Goal: Transaction & Acquisition: Subscribe to service/newsletter

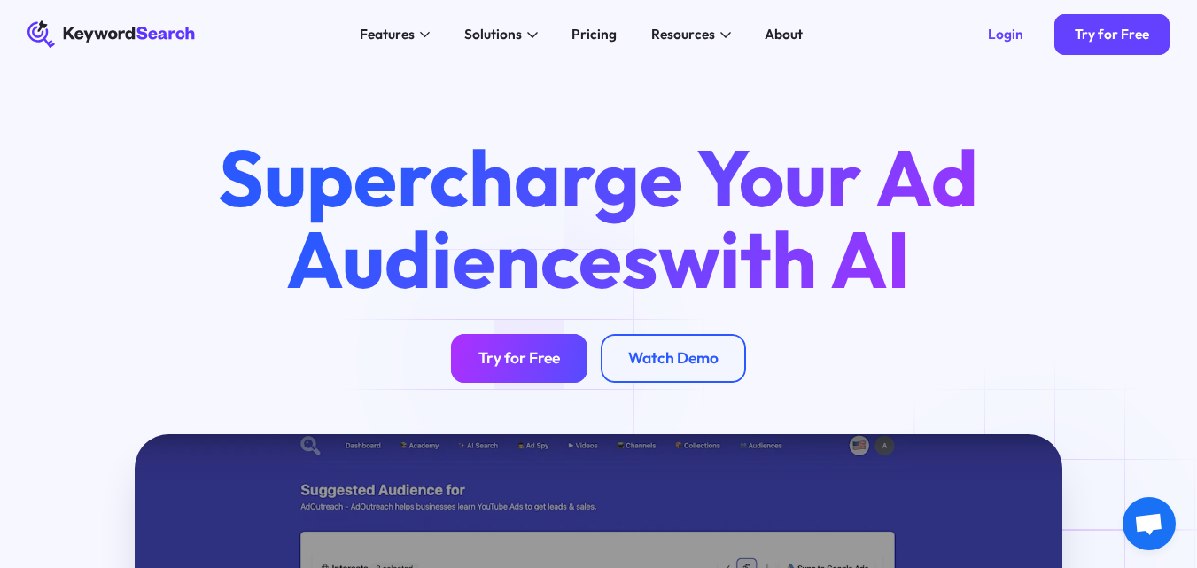
click at [531, 360] on div "Try for Free" at bounding box center [519, 358] width 82 height 19
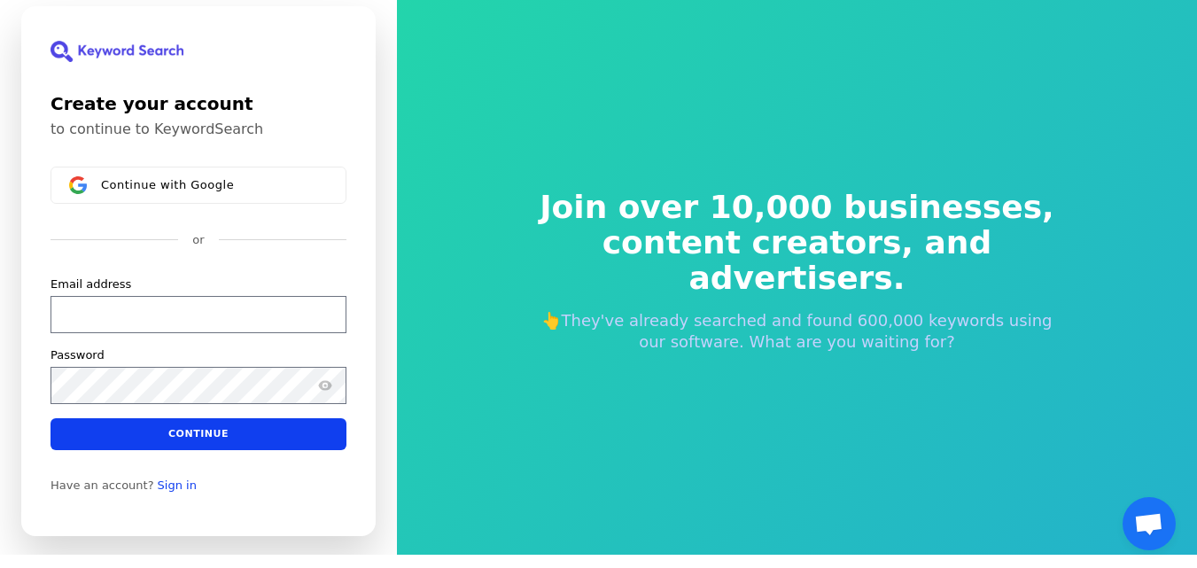
scroll to position [21, 0]
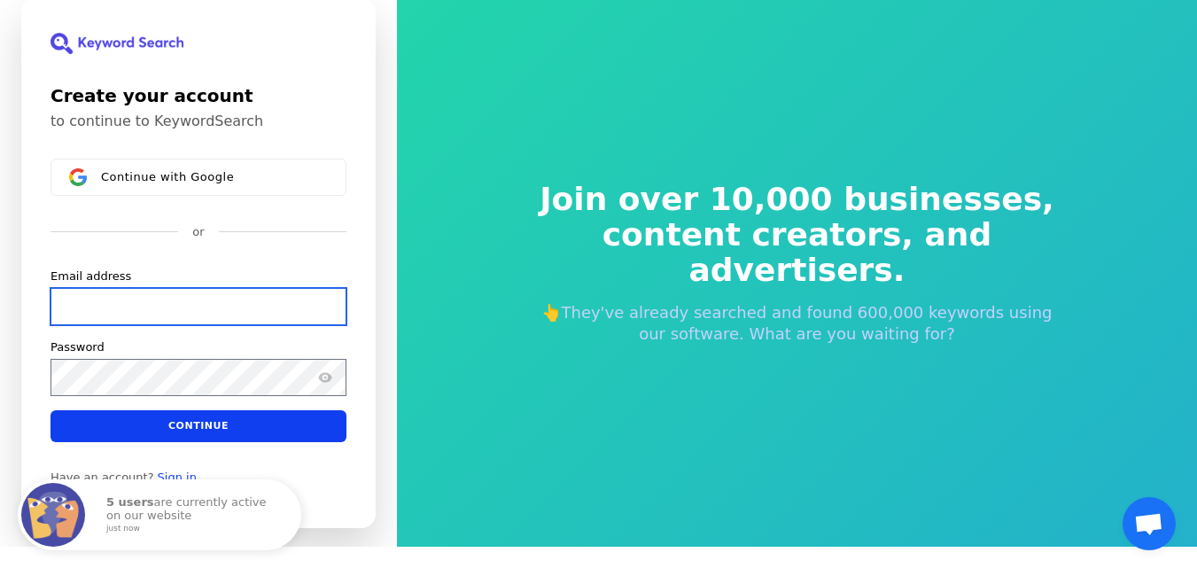
click at [109, 308] on input "Email address" at bounding box center [198, 305] width 296 height 37
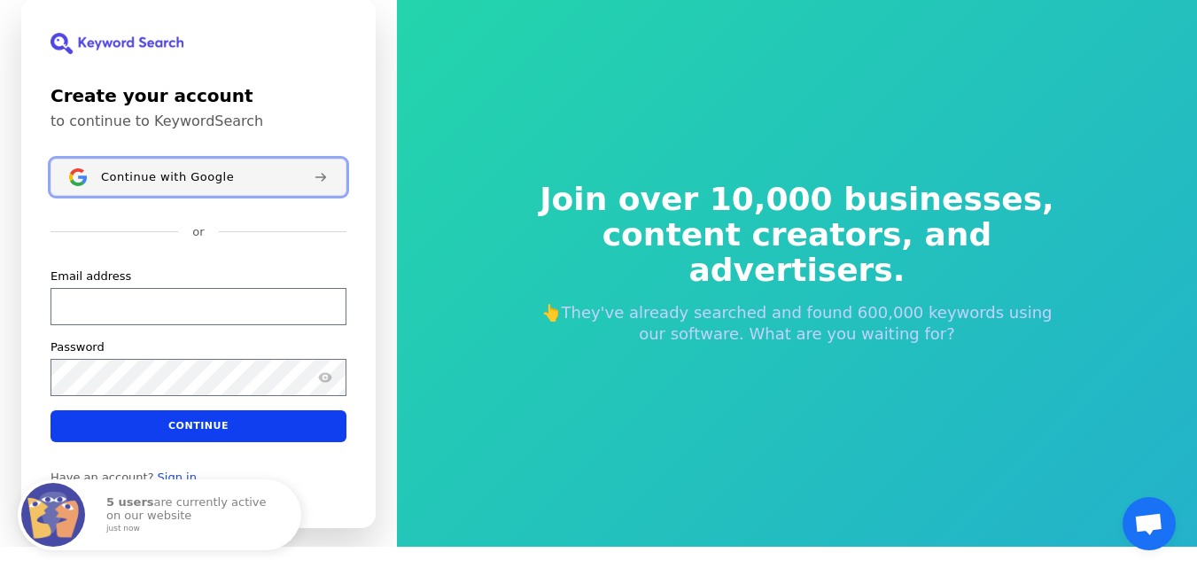
click at [190, 176] on span "Continue with Google" at bounding box center [167, 176] width 133 height 14
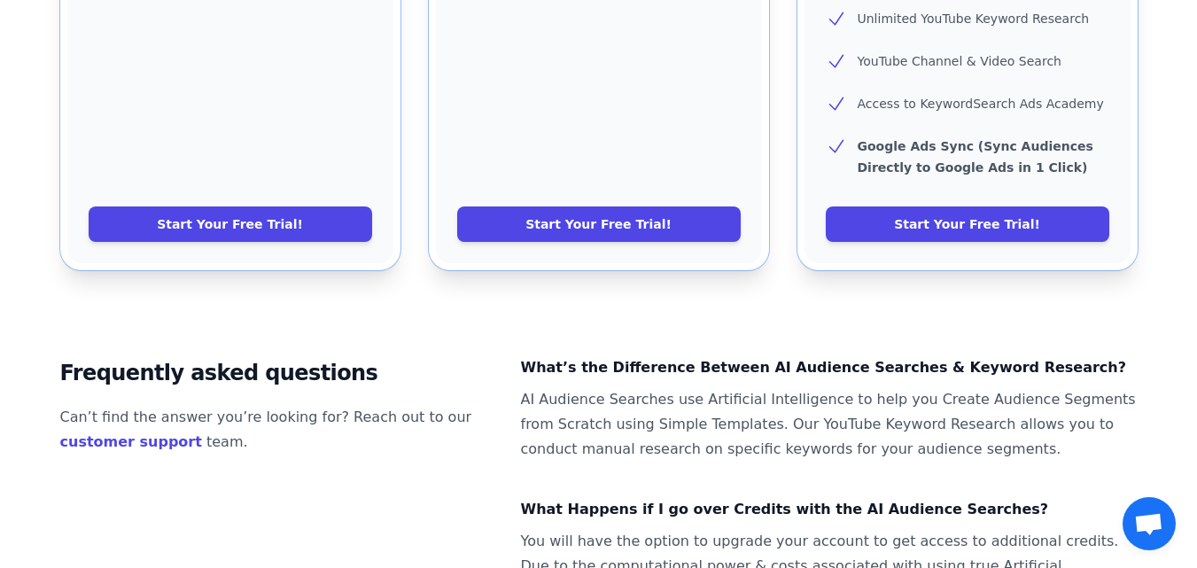
scroll to position [1063, 0]
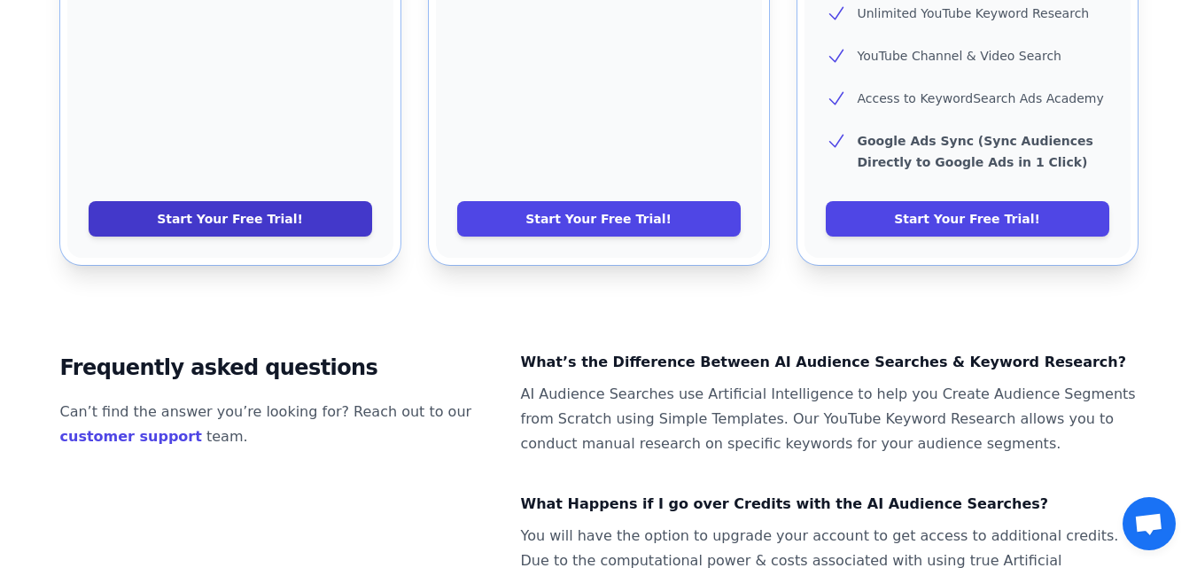
click at [227, 201] on link "Start Your Free Trial!" at bounding box center [230, 218] width 283 height 35
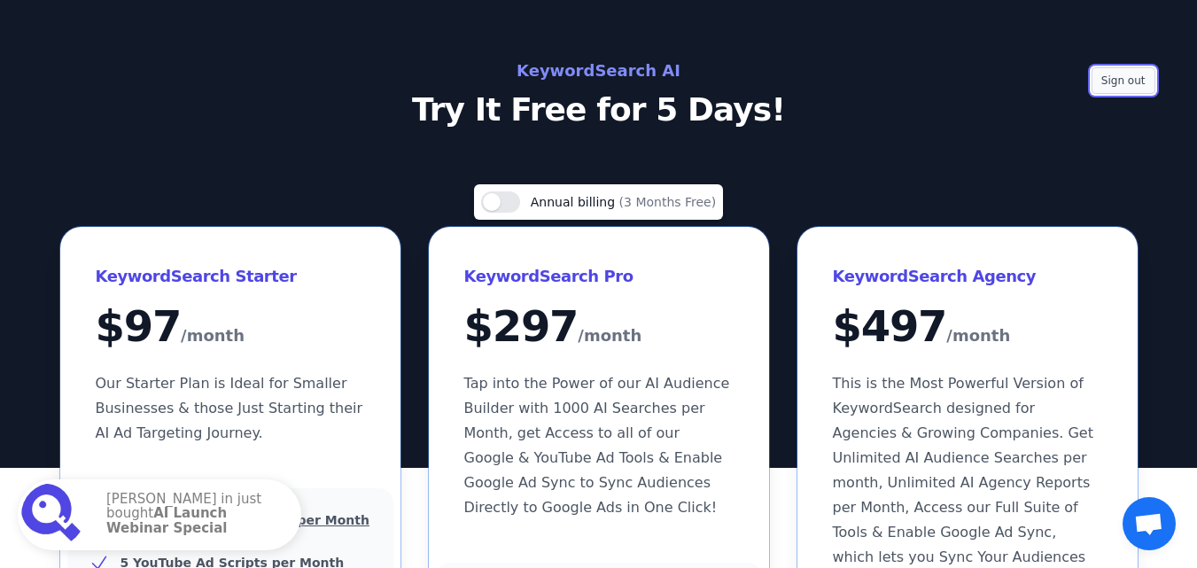
click at [1137, 79] on button "Sign out" at bounding box center [1123, 80] width 64 height 27
